Goal: Task Accomplishment & Management: Use online tool/utility

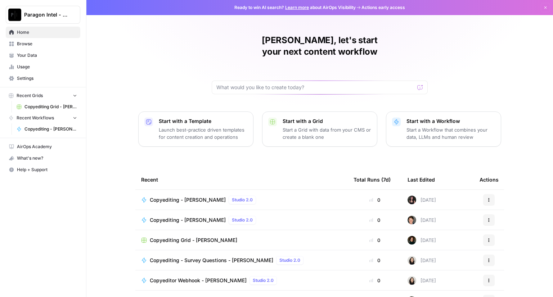
click at [171, 196] on span "Copyediting - [PERSON_NAME]" at bounding box center [188, 199] width 76 height 7
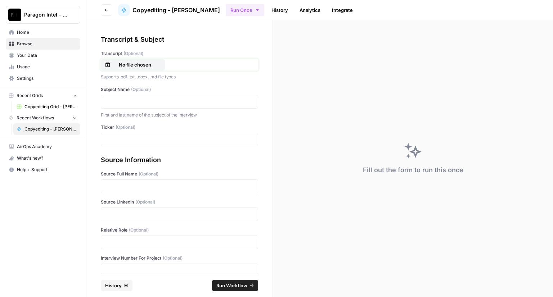
click at [132, 64] on p "No file chosen" at bounding box center [135, 64] width 46 height 7
click at [119, 102] on p at bounding box center [179, 101] width 148 height 7
click at [151, 141] on p at bounding box center [179, 139] width 148 height 7
click at [149, 187] on p at bounding box center [179, 186] width 148 height 7
click at [466, 103] on div "Fill out the form to run this once" at bounding box center [413, 158] width 280 height 277
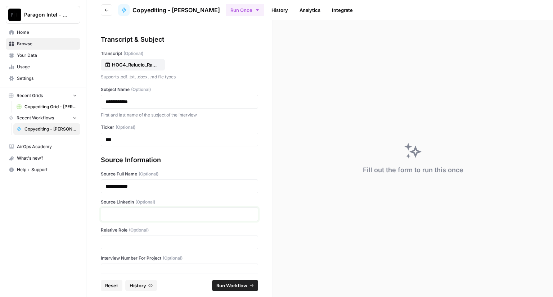
click at [119, 212] on p at bounding box center [179, 214] width 148 height 7
click at [124, 238] on div at bounding box center [179, 243] width 157 height 14
click at [122, 244] on p at bounding box center [179, 242] width 148 height 7
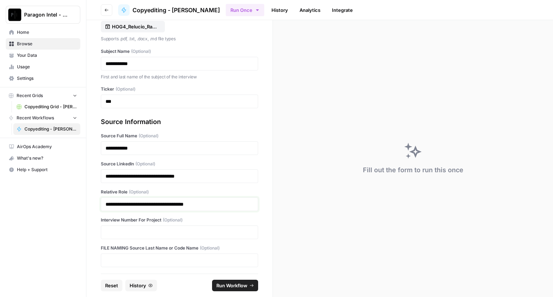
scroll to position [39, 0]
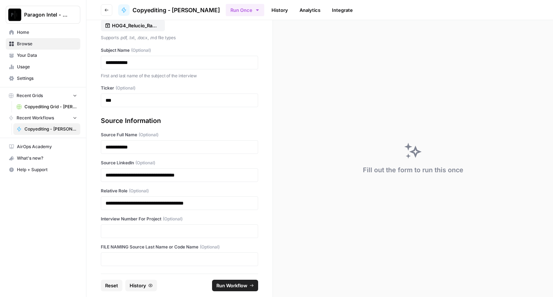
click at [120, 226] on div at bounding box center [179, 232] width 157 height 14
click at [118, 228] on p at bounding box center [179, 231] width 148 height 7
click at [231, 287] on span "Run Workflow" at bounding box center [231, 285] width 31 height 7
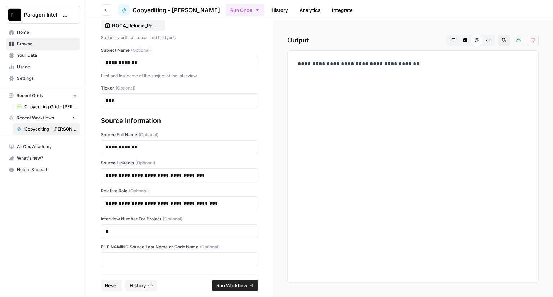
click at [39, 18] on span "Paragon Intel - Copyediting" at bounding box center [46, 14] width 44 height 7
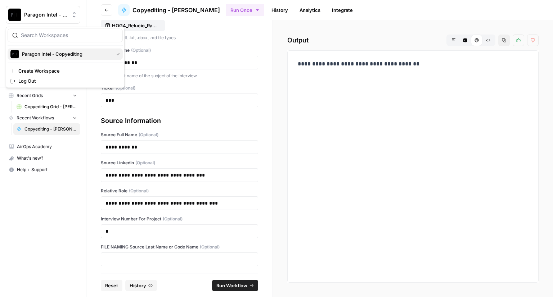
click at [26, 56] on span "Paragon Intel - Copyediting" at bounding box center [66, 53] width 89 height 7
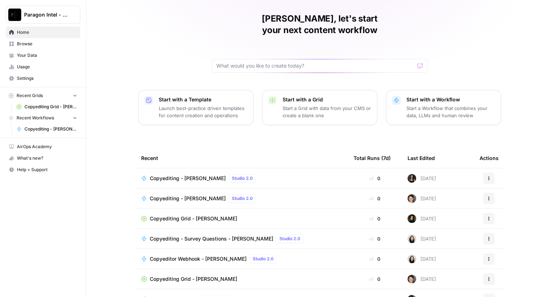
scroll to position [33, 0]
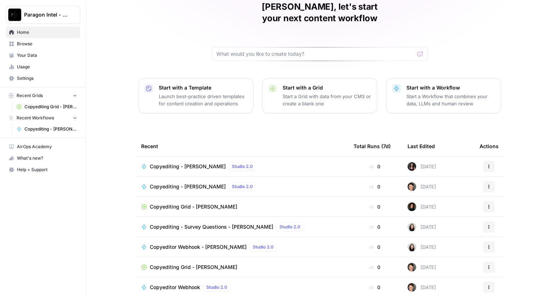
click at [171, 264] on span "Copyediting Grid - [PERSON_NAME]" at bounding box center [193, 267] width 87 height 7
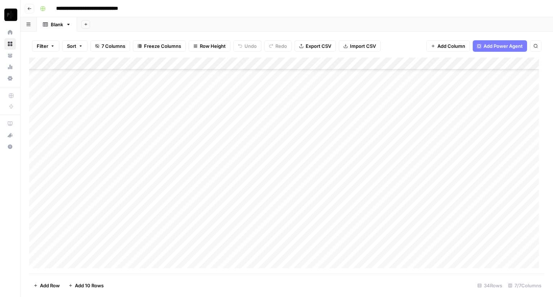
scroll to position [229, 0]
click at [420, 249] on div "Add Column" at bounding box center [286, 166] width 515 height 216
